Goal: Task Accomplishment & Management: Manage account settings

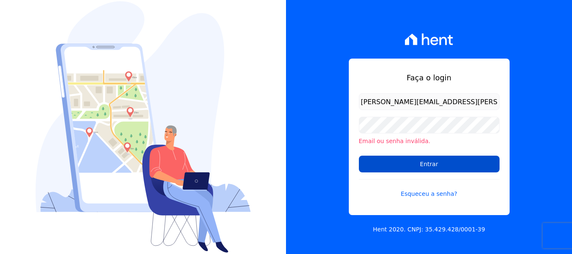
click at [427, 163] on input "Entrar" at bounding box center [429, 164] width 141 height 17
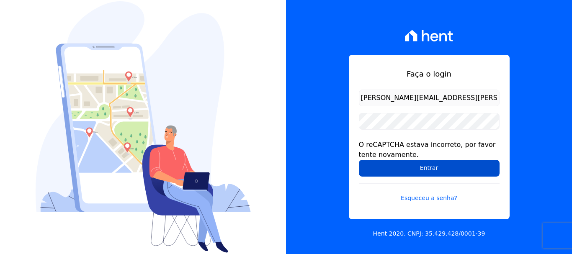
click at [448, 166] on input "Entrar" at bounding box center [429, 168] width 141 height 17
click at [442, 171] on input "Entrar" at bounding box center [429, 168] width 141 height 17
